Goal: Transaction & Acquisition: Book appointment/travel/reservation

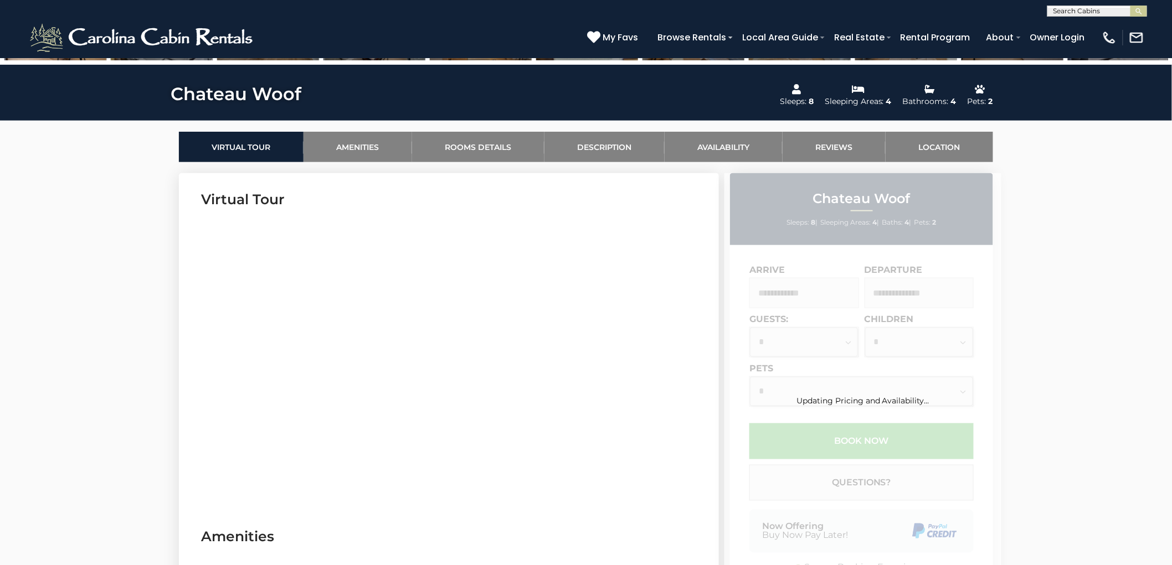
scroll to position [492, 0]
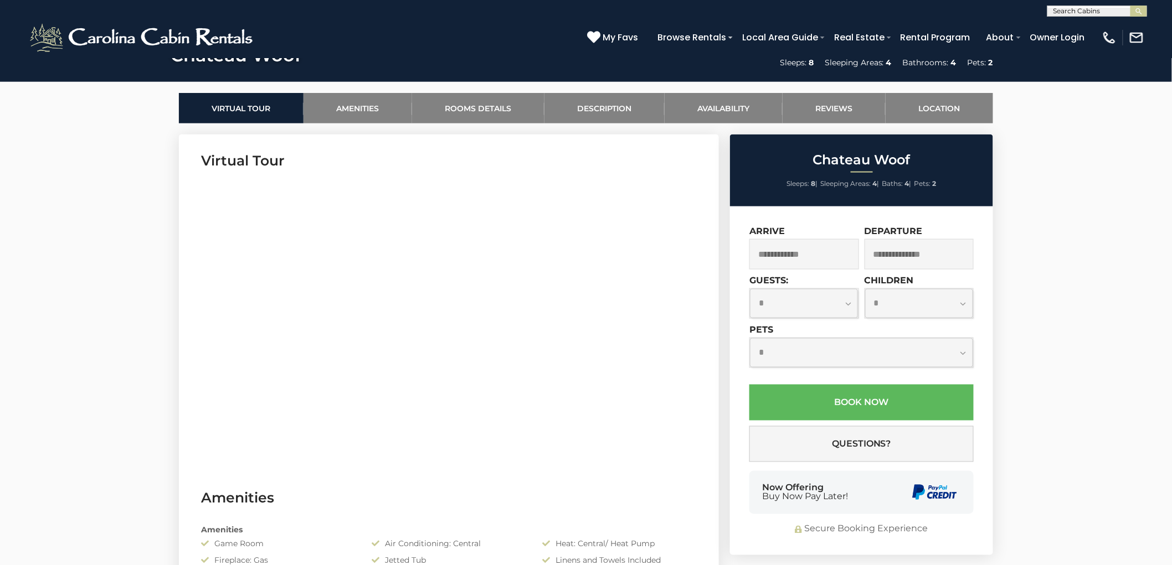
click at [803, 251] on input "text" at bounding box center [804, 254] width 110 height 30
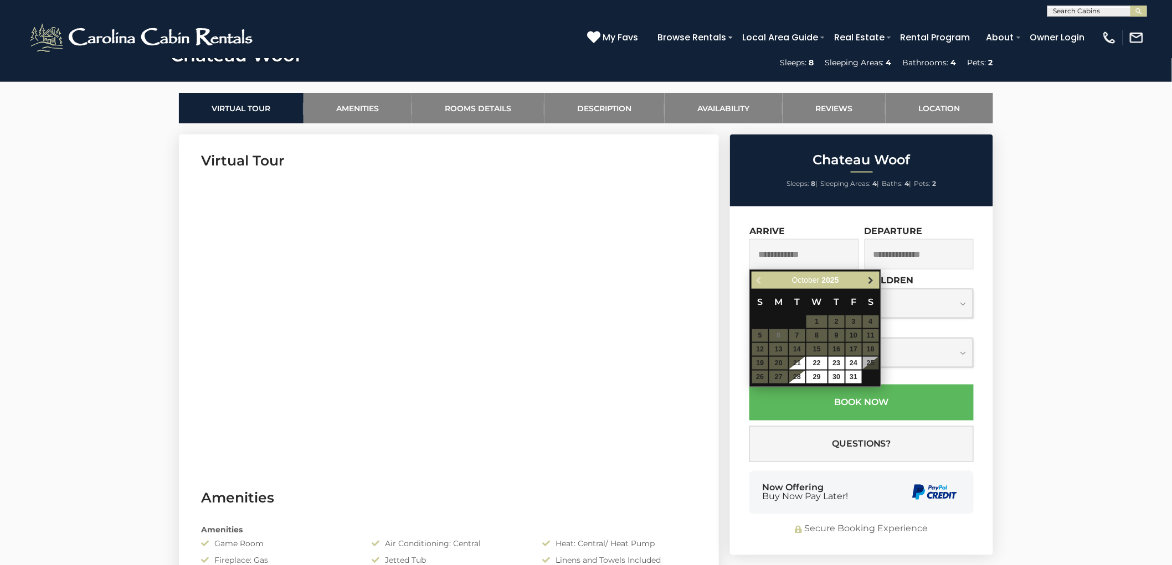
click at [870, 281] on span "Next" at bounding box center [871, 280] width 9 height 9
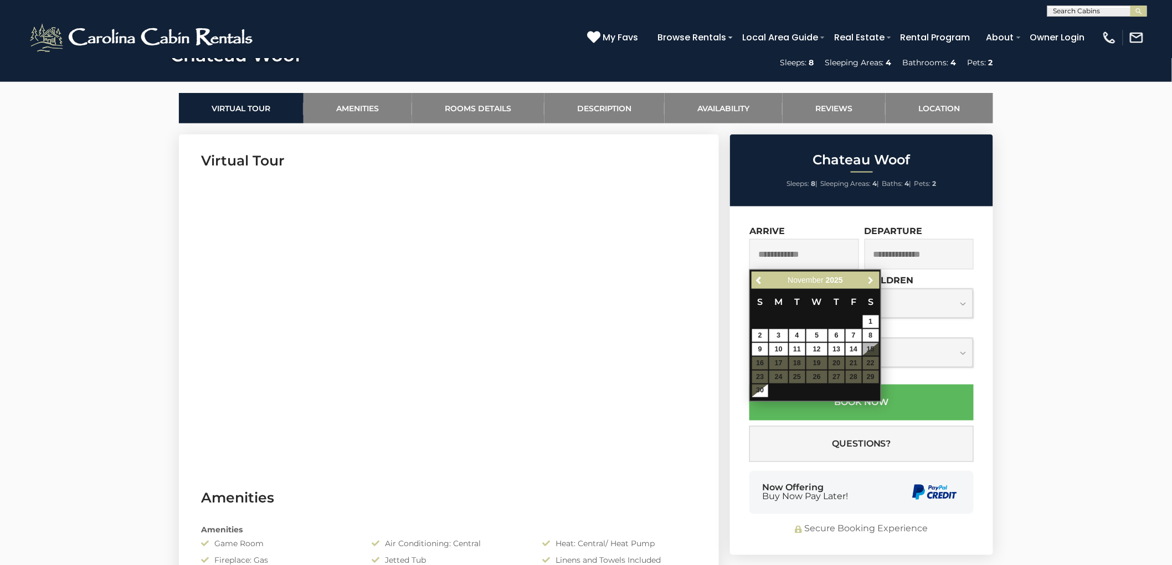
click at [870, 281] on span "Next" at bounding box center [871, 280] width 9 height 9
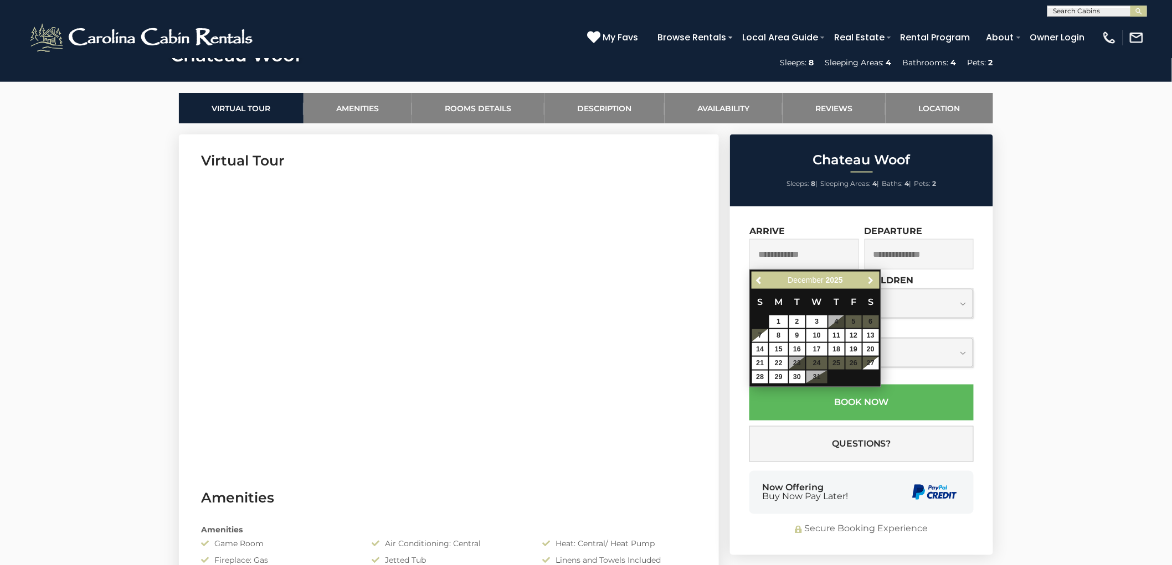
click at [870, 281] on span "Next" at bounding box center [871, 280] width 9 height 9
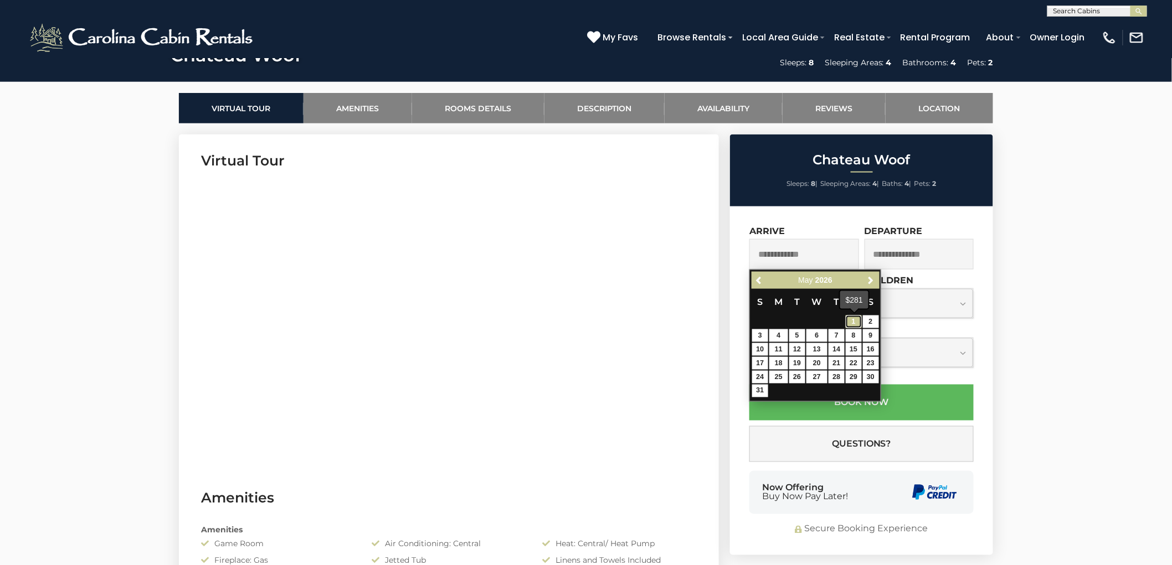
click at [855, 317] on link "1" at bounding box center [853, 322] width 16 height 13
type input "**********"
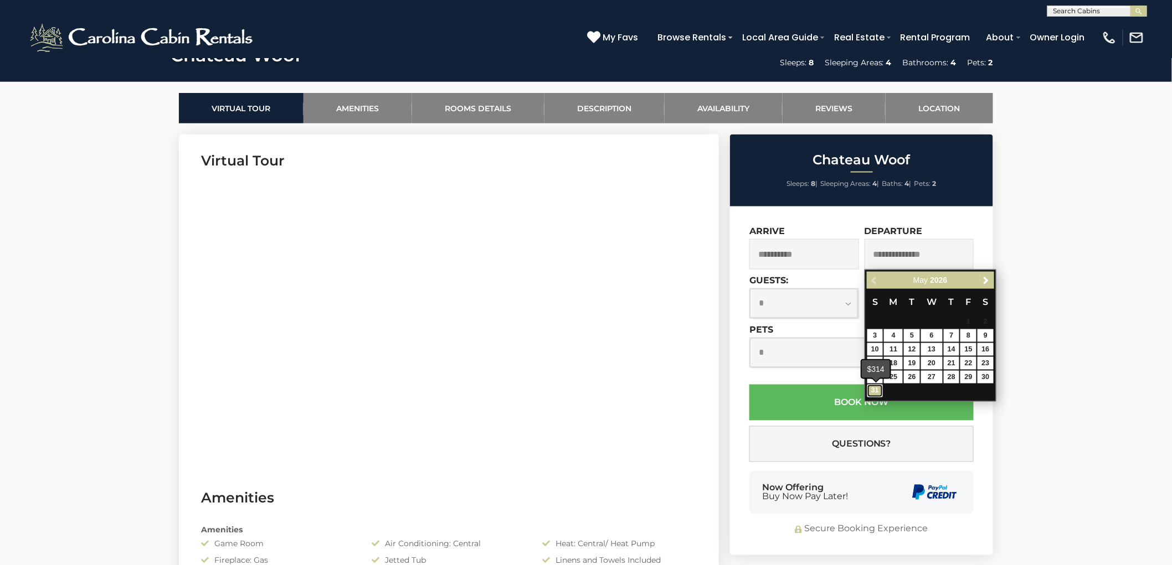
click at [879, 391] on link "31" at bounding box center [875, 391] width 16 height 13
type input "**********"
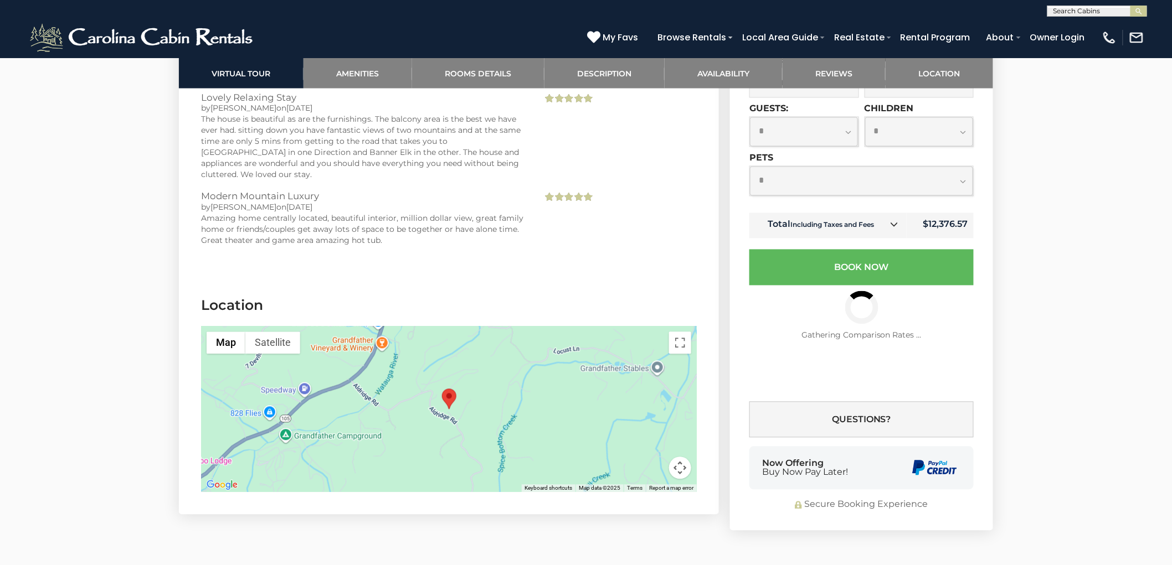
scroll to position [2583, 0]
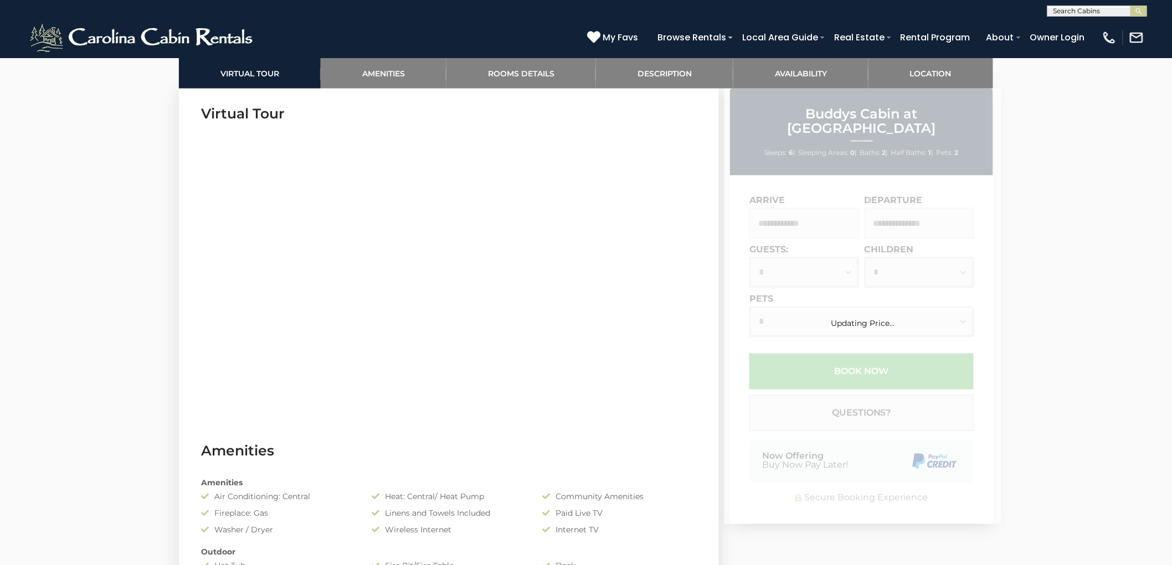
scroll to position [554, 0]
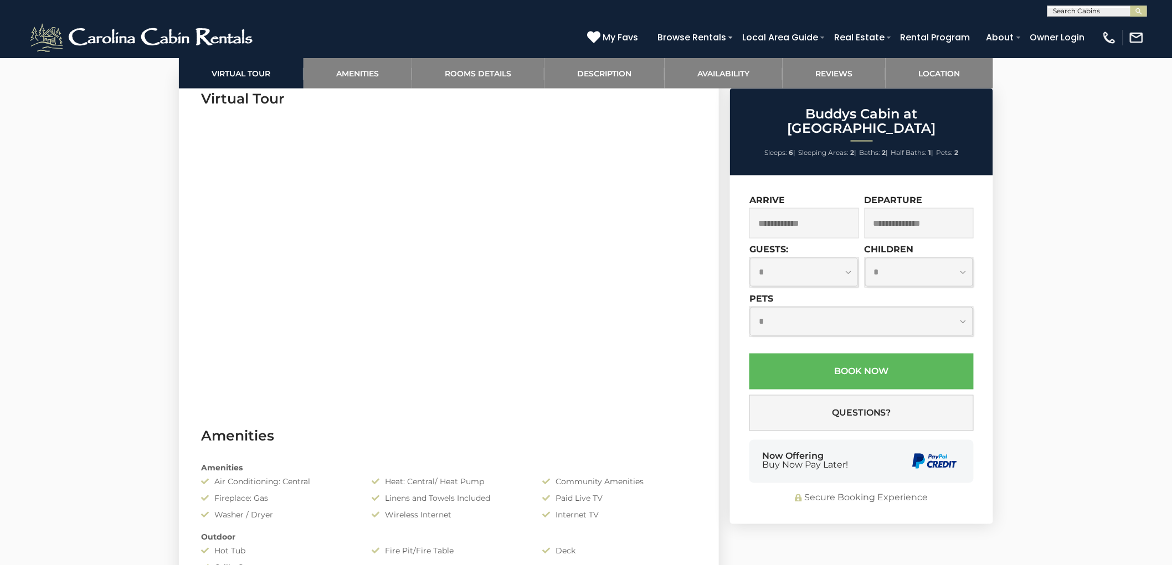
click at [809, 208] on input "text" at bounding box center [804, 223] width 110 height 30
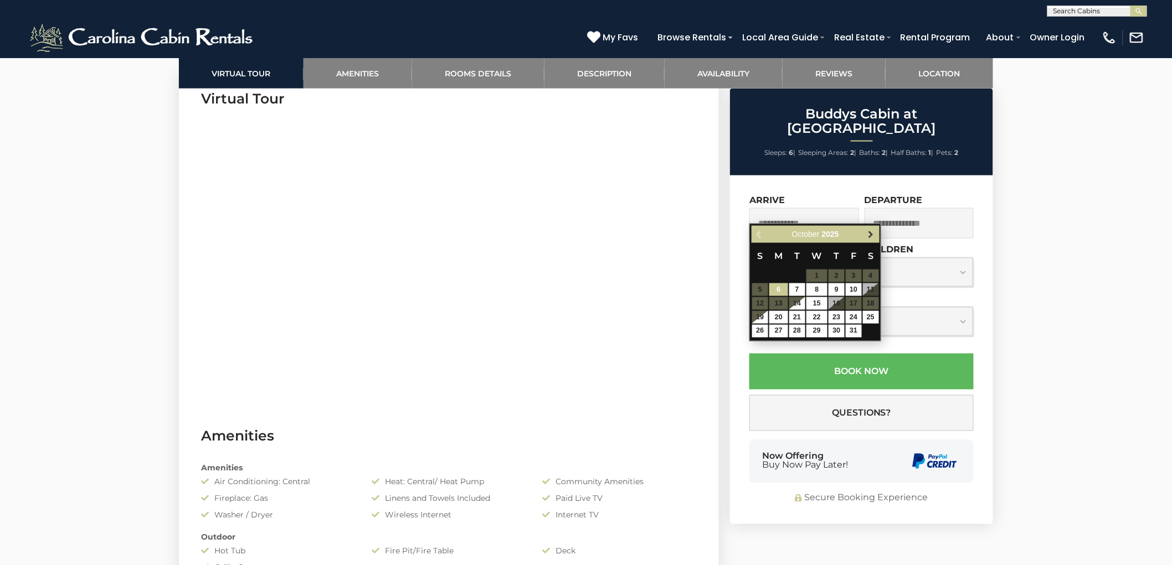
click at [869, 234] on span "Next" at bounding box center [871, 234] width 9 height 9
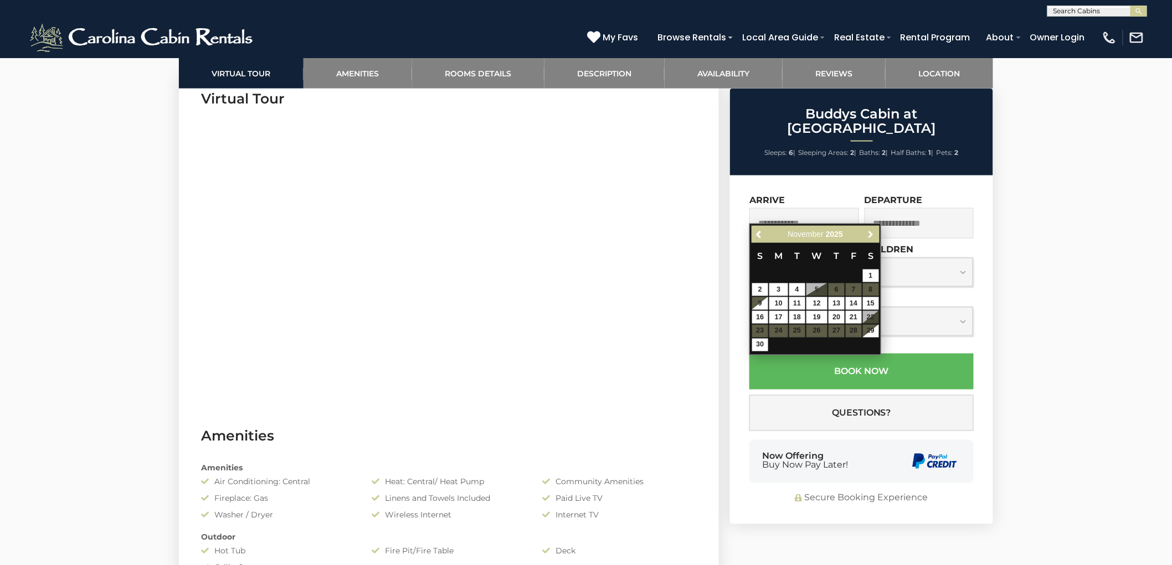
click at [869, 234] on span "Next" at bounding box center [871, 234] width 9 height 9
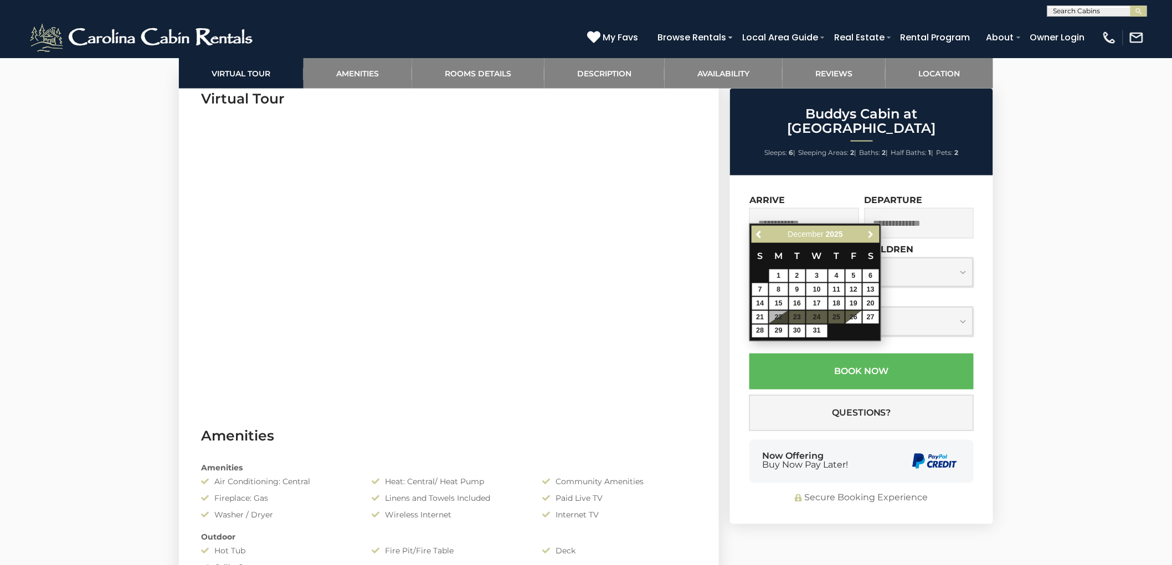
click at [869, 234] on span "Next" at bounding box center [871, 234] width 9 height 9
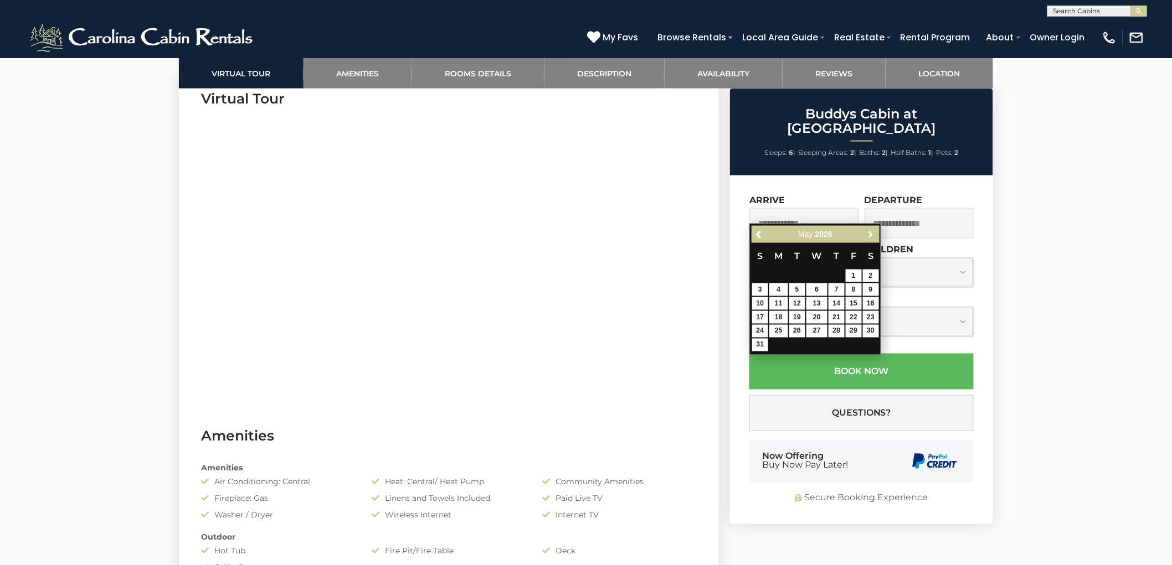
click at [869, 234] on span "Next" at bounding box center [871, 234] width 9 height 9
click at [873, 277] on link "1" at bounding box center [871, 276] width 16 height 13
type input "**********"
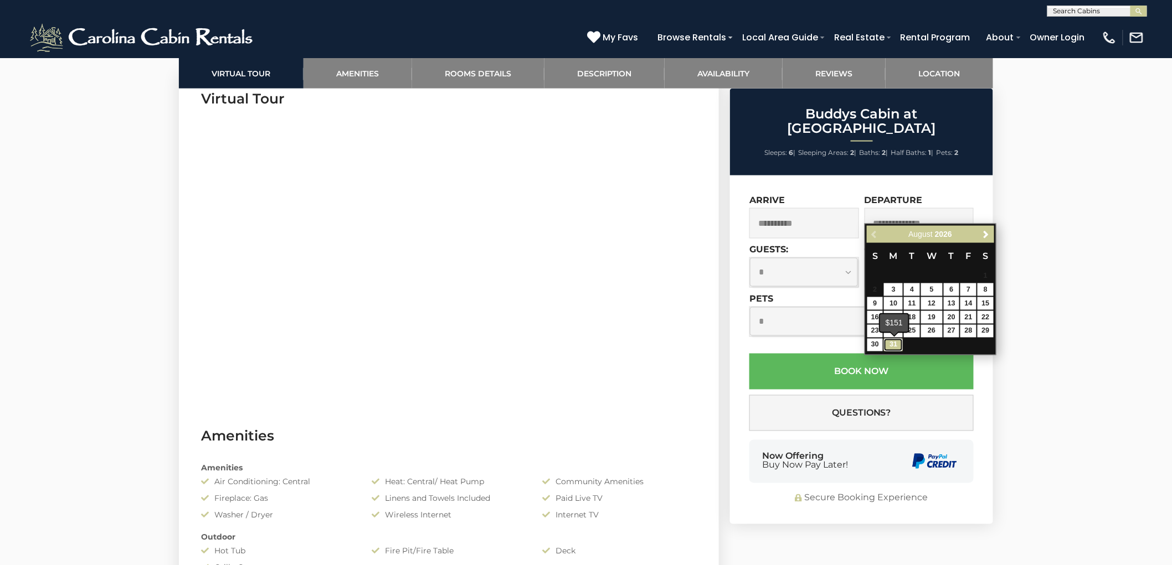
click at [899, 347] on link "31" at bounding box center [893, 345] width 19 height 13
type input "**********"
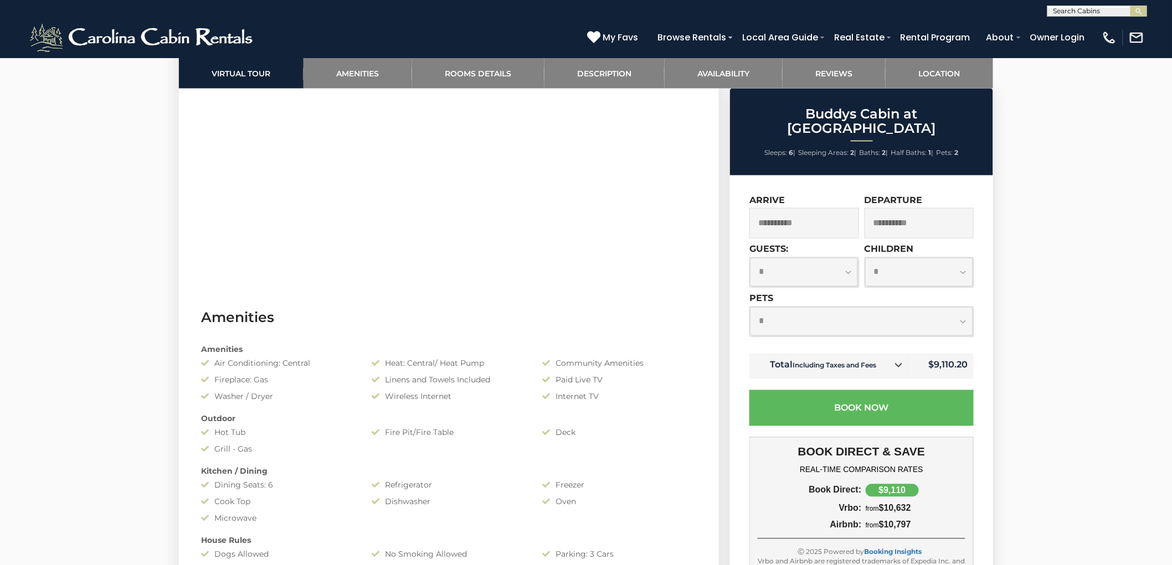
scroll to position [677, 0]
drag, startPoint x: 920, startPoint y: 510, endPoint x: 886, endPoint y: 507, distance: 34.4
click at [886, 520] on div "from $10,797" at bounding box center [914, 525] width 104 height 10
copy div "10,797"
